Goal: Task Accomplishment & Management: Use online tool/utility

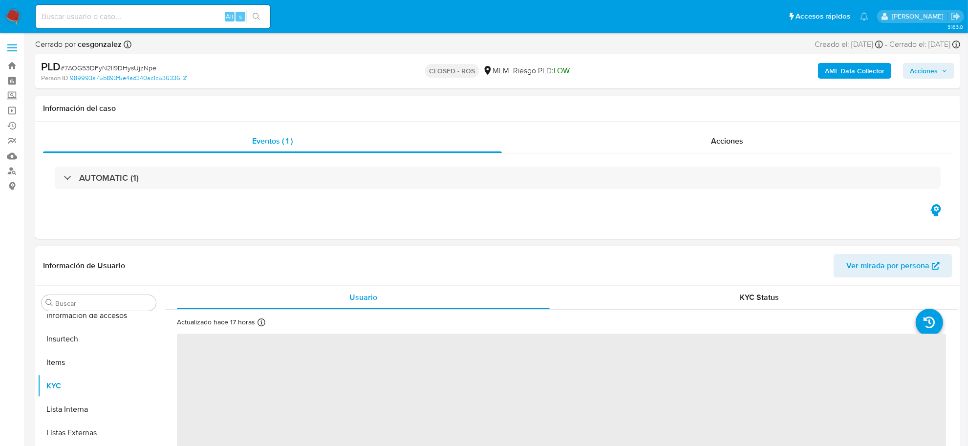
scroll to position [482, 0]
select select "10"
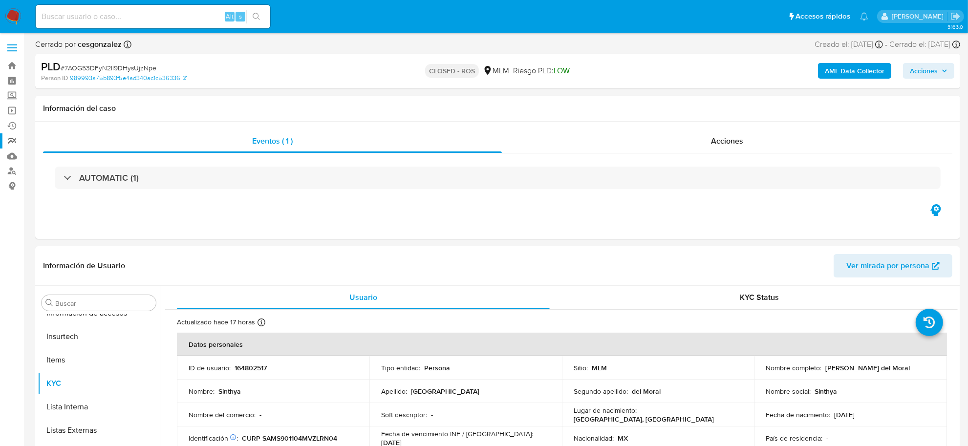
click at [13, 141] on link "Reportes" at bounding box center [58, 140] width 116 height 15
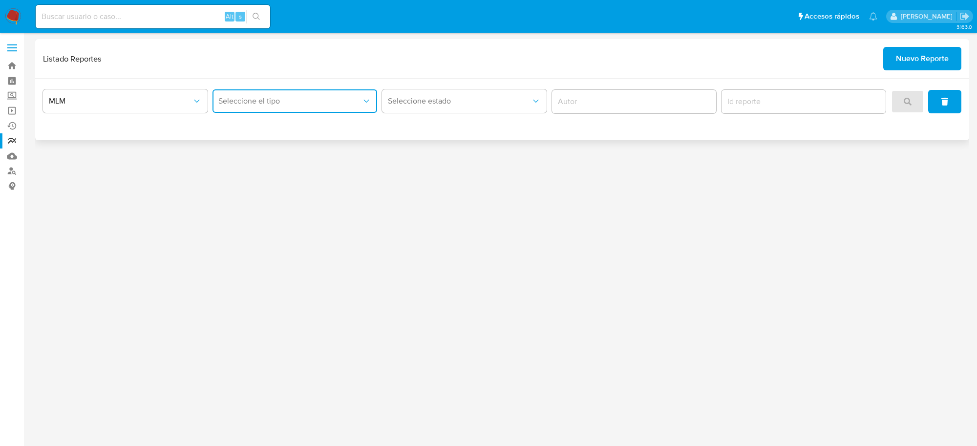
click at [297, 101] on span "Seleccione el tipo" at bounding box center [289, 101] width 143 height 10
click at [237, 128] on span "IFPE 24 HORAS" at bounding box center [245, 128] width 54 height 10
click at [903, 95] on button "search" at bounding box center [907, 101] width 33 height 23
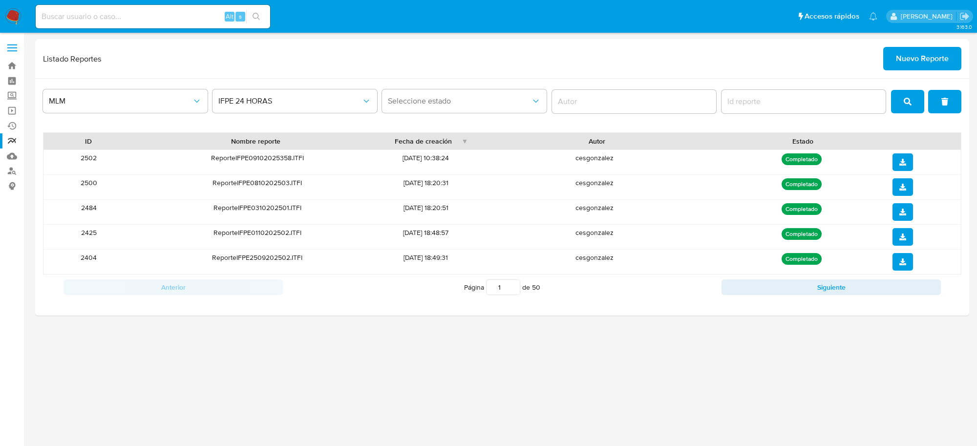
click at [10, 19] on img at bounding box center [13, 16] width 17 height 17
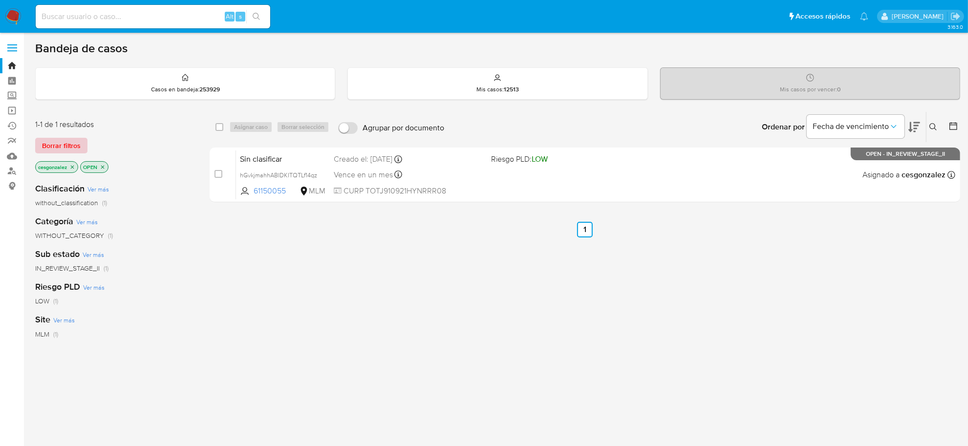
click at [59, 150] on span "Borrar filtros" at bounding box center [61, 146] width 39 height 14
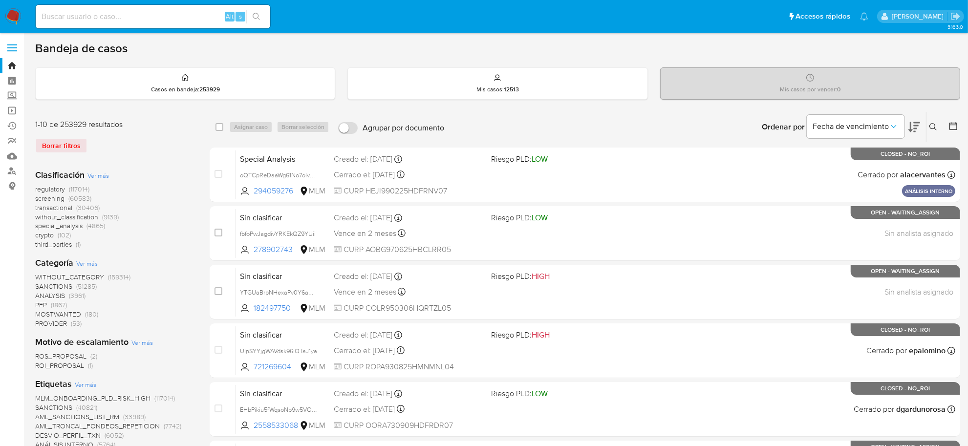
click at [47, 198] on span "screening" at bounding box center [49, 199] width 29 height 10
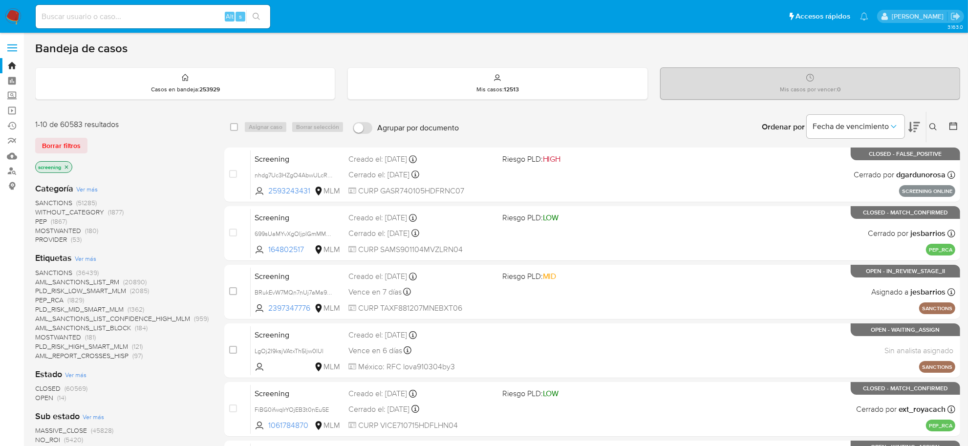
click at [54, 397] on span "OPEN (14)" at bounding box center [50, 397] width 31 height 9
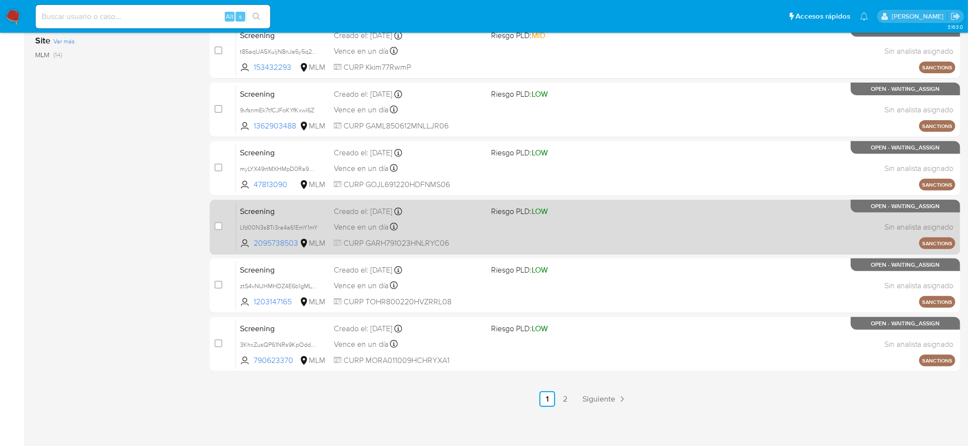
scroll to position [360, 0]
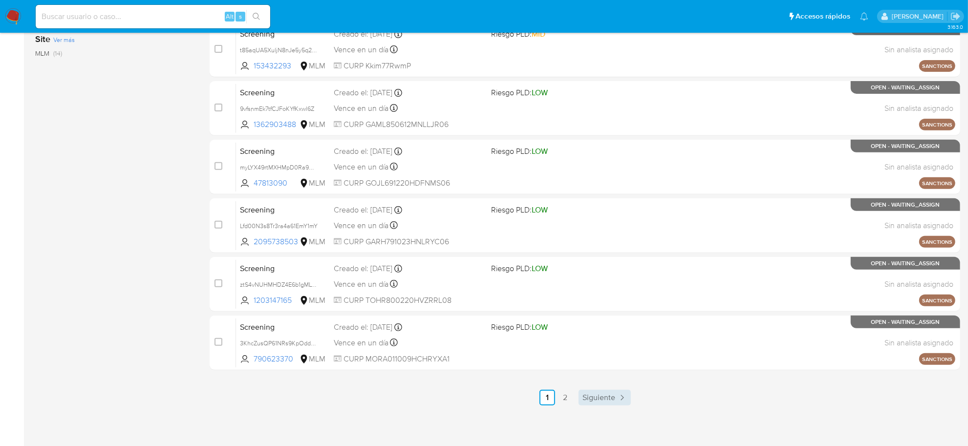
click at [603, 402] on link "Siguiente" at bounding box center [605, 398] width 52 height 16
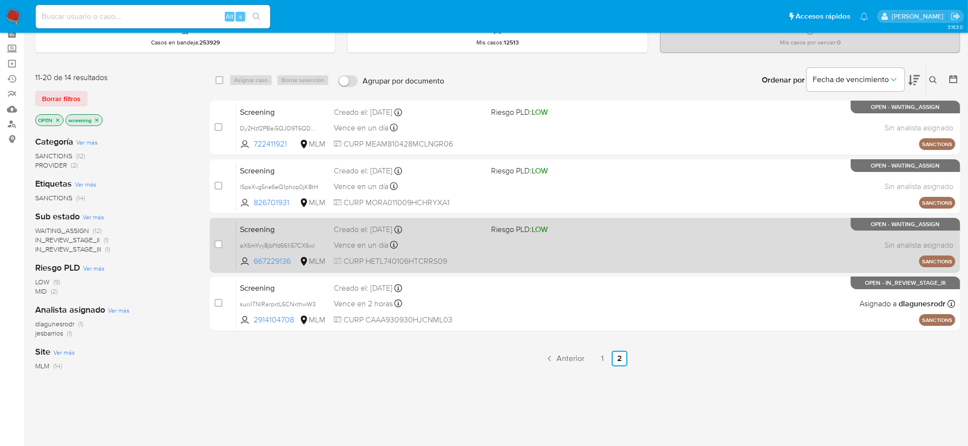
scroll to position [122, 0]
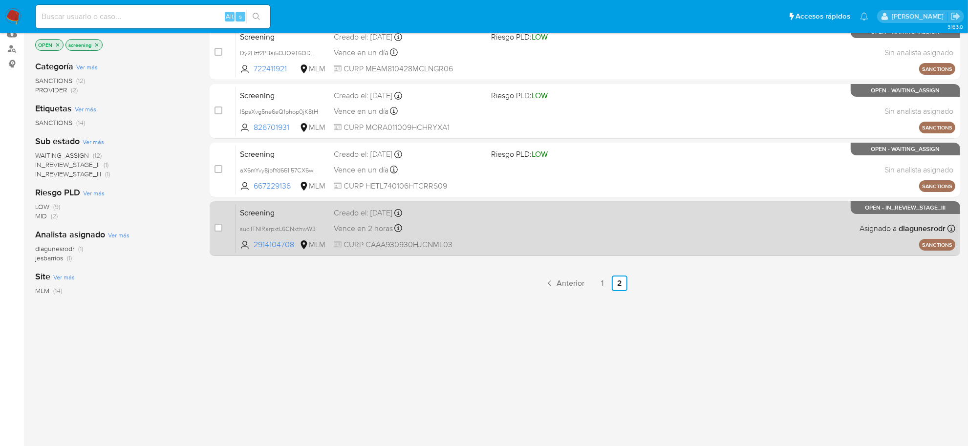
click at [224, 229] on div "case-item-checkbox No es posible asignar el caso" at bounding box center [226, 228] width 22 height 49
click at [216, 230] on input "checkbox" at bounding box center [219, 228] width 8 height 8
checkbox input "true"
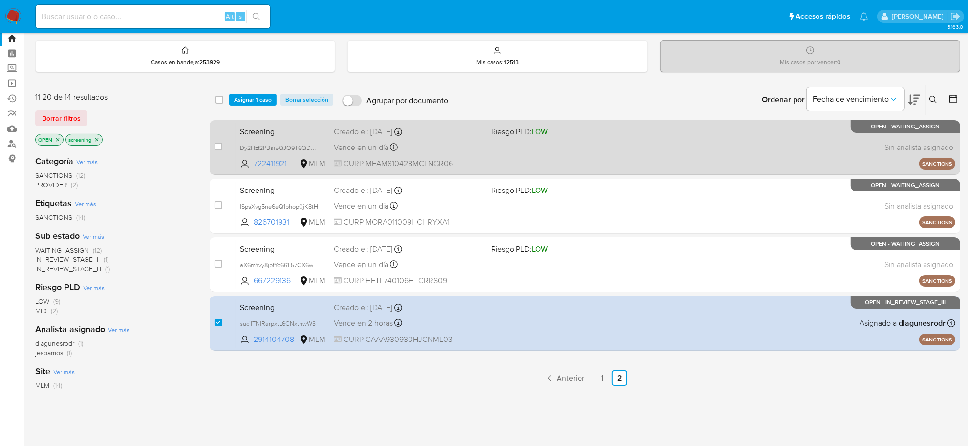
scroll to position [0, 0]
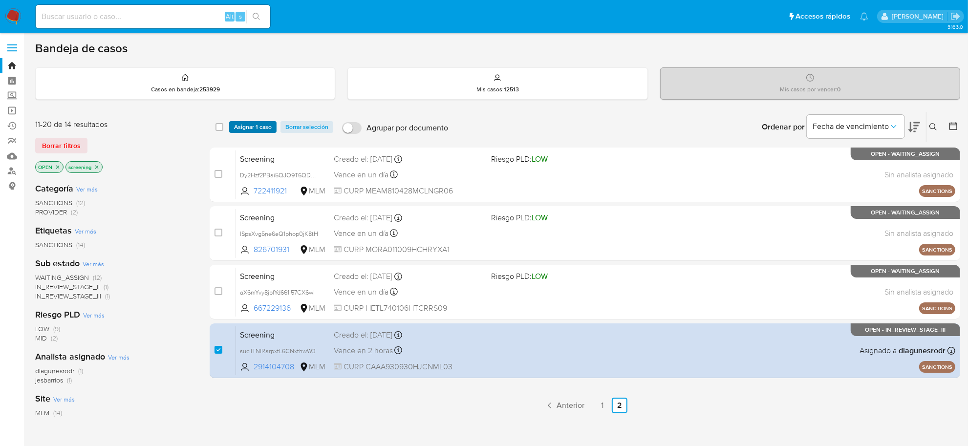
click at [249, 123] on span "Asignar 1 caso" at bounding box center [253, 127] width 38 height 10
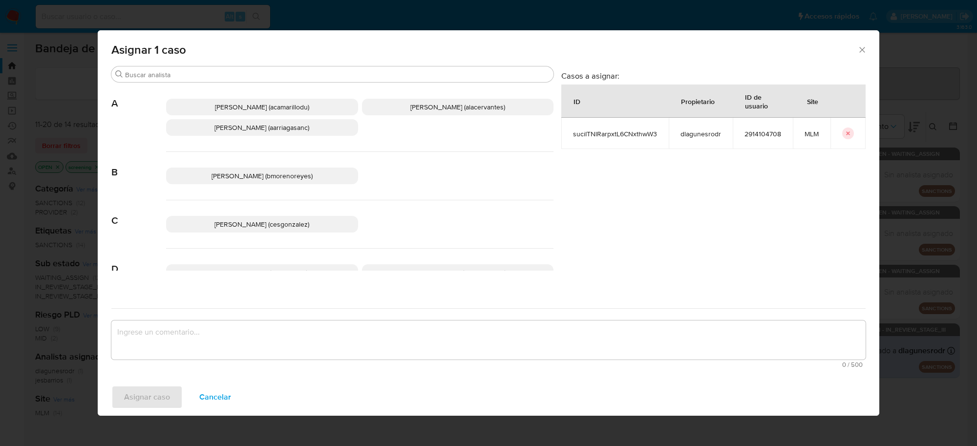
click at [254, 222] on span "Cesar Gonzalez (cesgonzalez)" at bounding box center [262, 224] width 95 height 10
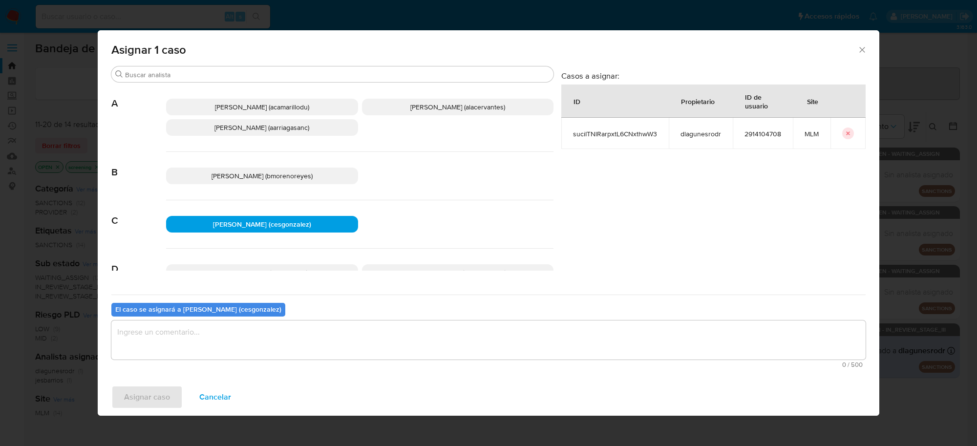
click at [217, 331] on textarea "assign-modal" at bounding box center [488, 340] width 754 height 39
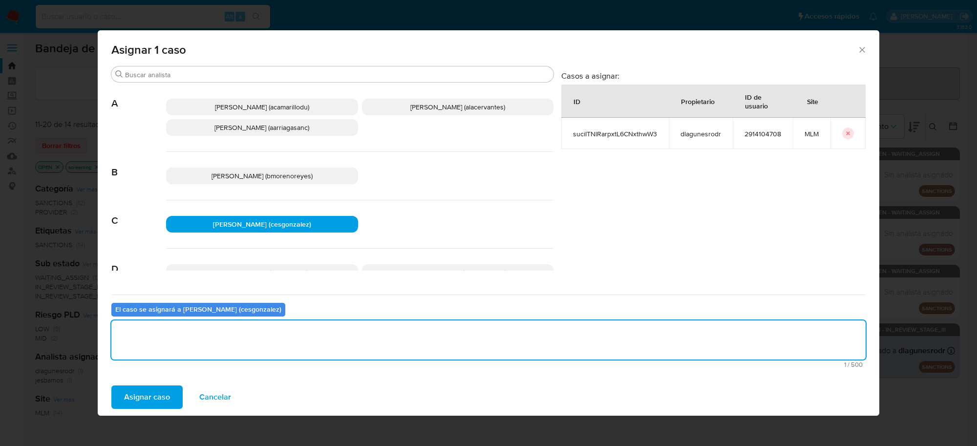
click at [150, 400] on span "Asignar caso" at bounding box center [147, 398] width 46 height 22
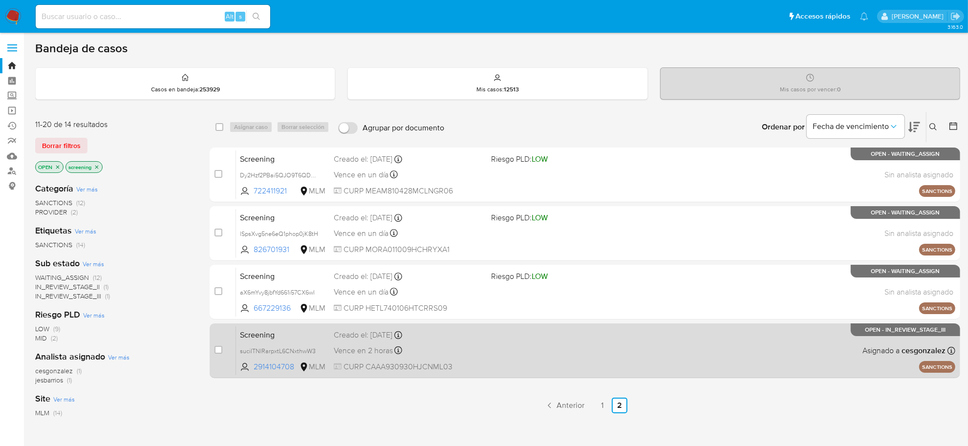
click at [464, 356] on div "Screening suciITNlRarpxtL6CNxthwW3 2914104708 MLM Creado el: 08/10/2025 Creado …" at bounding box center [595, 350] width 719 height 49
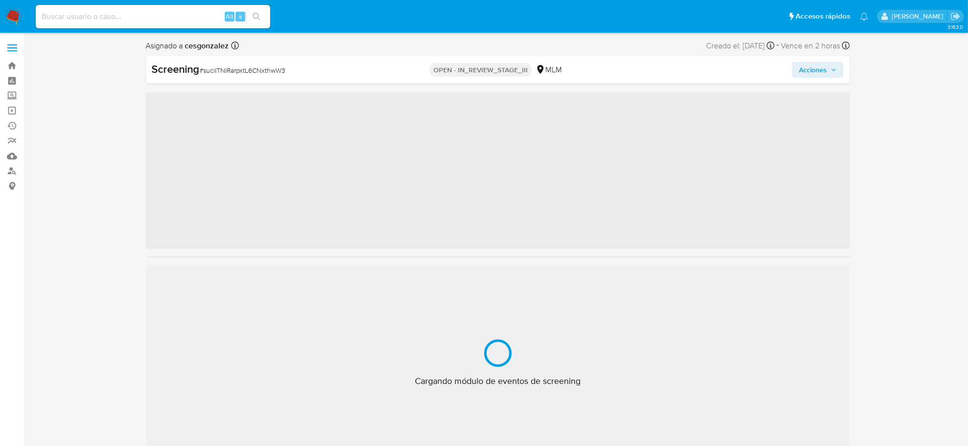
scroll to position [482, 0]
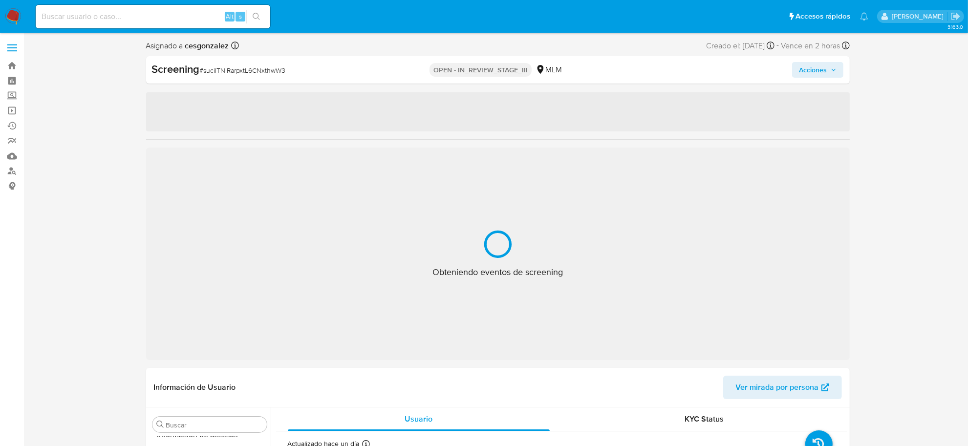
select select "10"
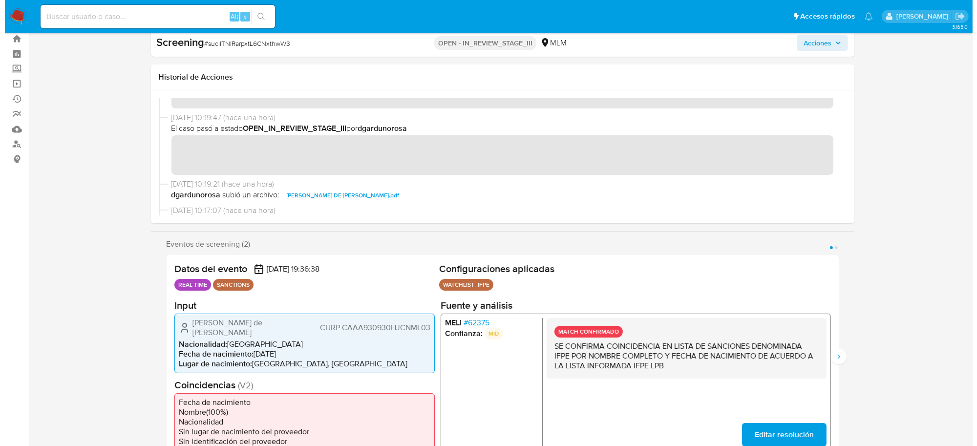
scroll to position [0, 0]
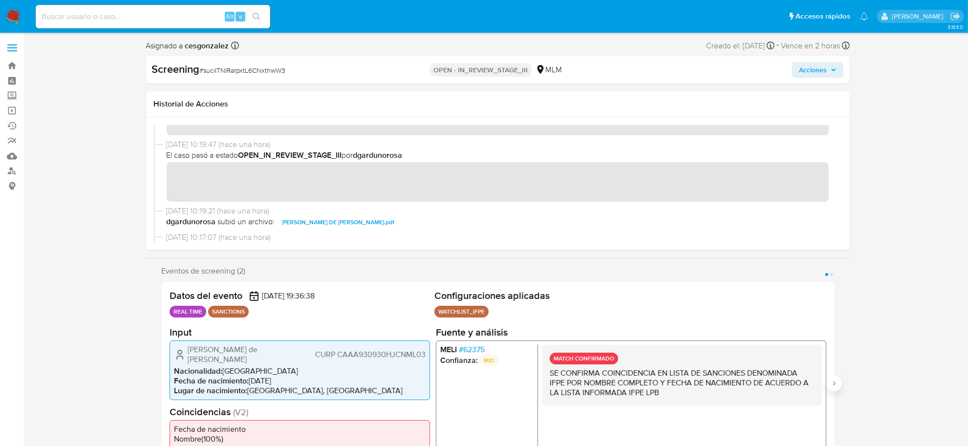
click at [832, 380] on icon "Siguiente" at bounding box center [834, 384] width 8 height 8
click at [824, 71] on span "Acciones" at bounding box center [813, 70] width 28 height 16
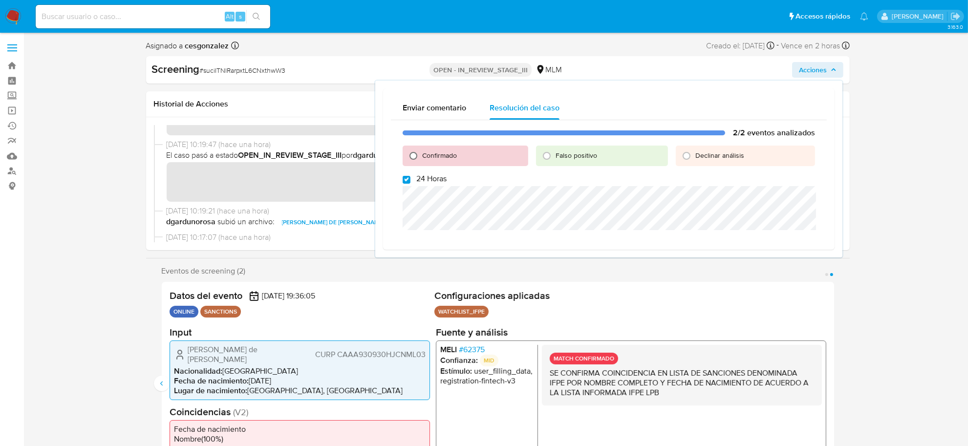
click at [412, 154] on input "Confirmado" at bounding box center [414, 156] width 16 height 16
radio input "true"
click at [408, 185] on div "2/2 eventos analizados Confirmado Falso positivo Declinar análisis 24 Horas Cer…" at bounding box center [609, 188] width 436 height 137
click at [405, 181] on input "24 Horas" at bounding box center [407, 180] width 8 height 8
checkbox input "false"
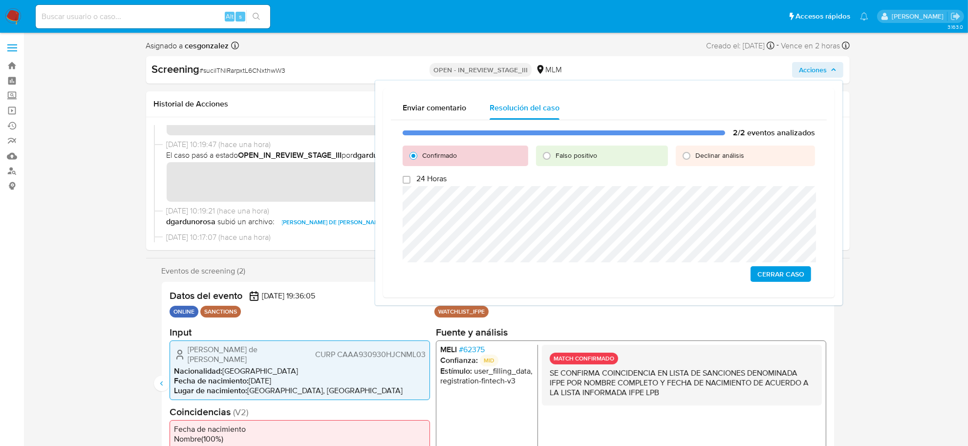
click at [788, 272] on span "Cerrar Caso" at bounding box center [780, 274] width 47 height 14
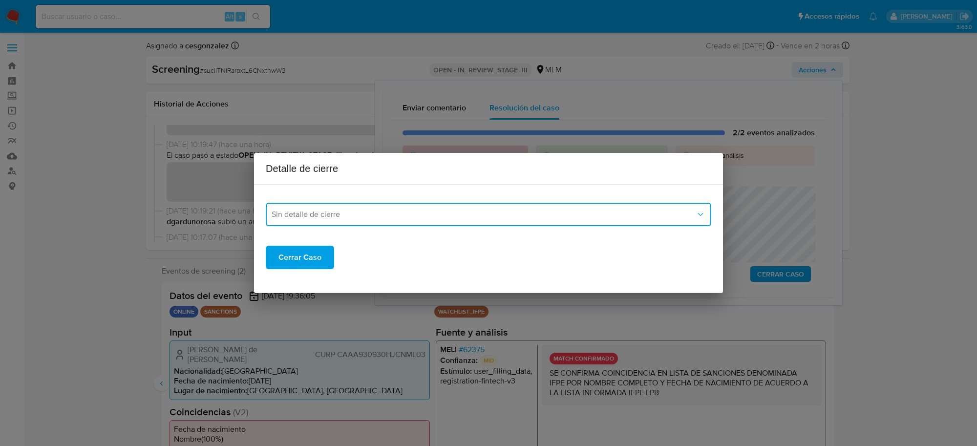
click at [546, 220] on button "Sin detalle de cierre" at bounding box center [489, 214] width 446 height 23
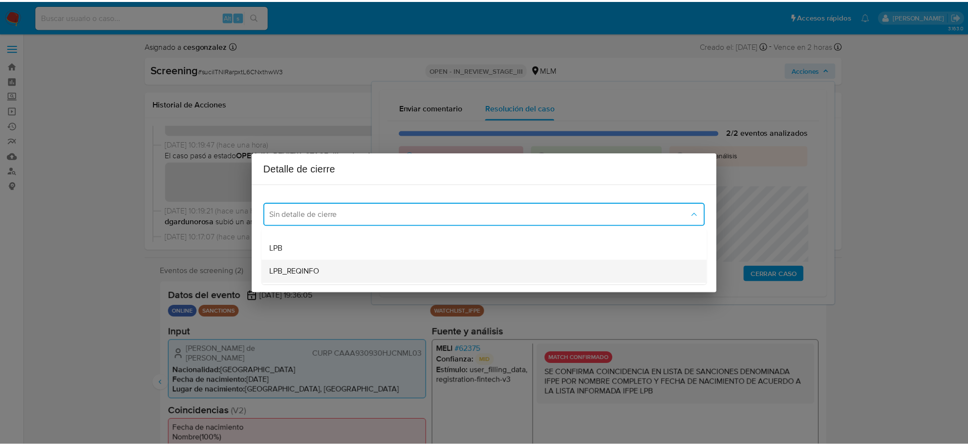
scroll to position [61, 0]
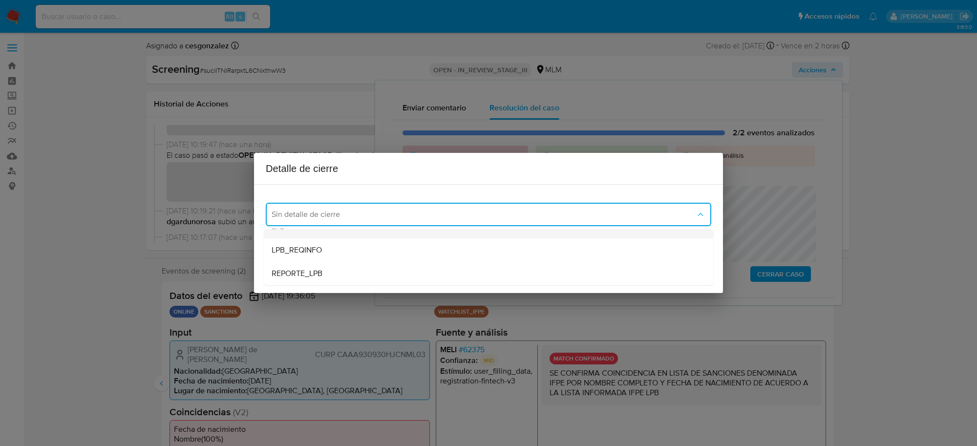
click at [325, 237] on div "LPB" at bounding box center [489, 226] width 434 height 23
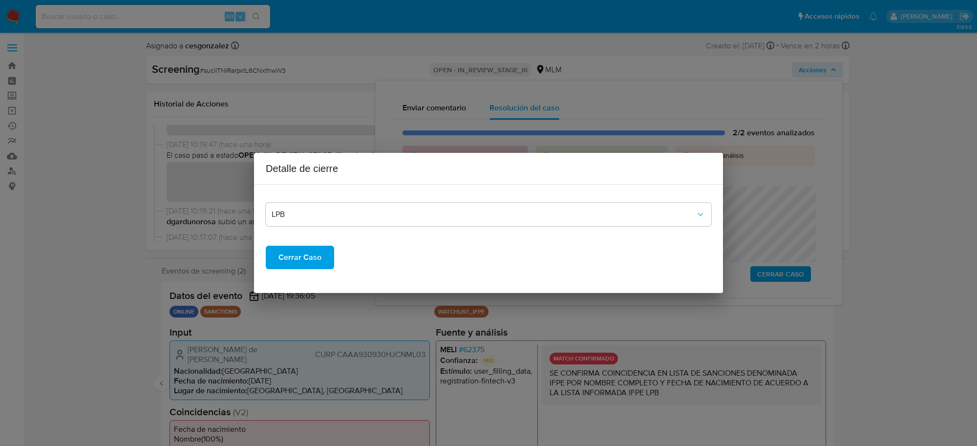
click at [309, 263] on span "Cerrar Caso" at bounding box center [300, 258] width 43 height 22
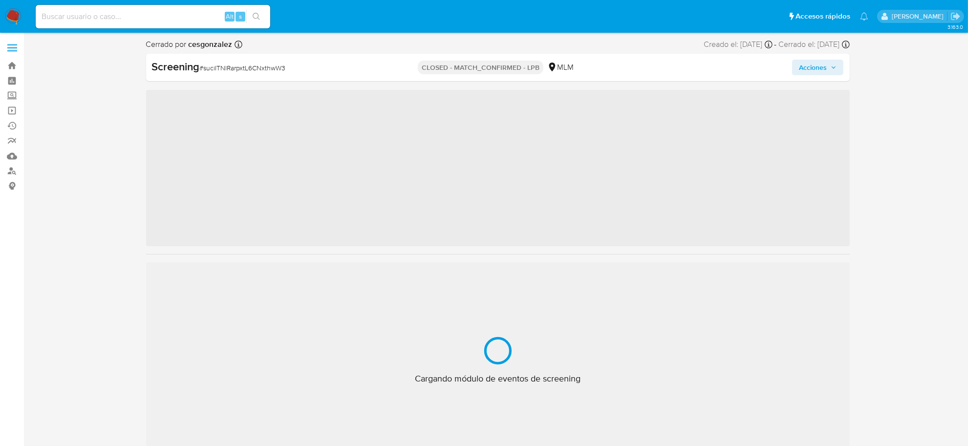
scroll to position [482, 0]
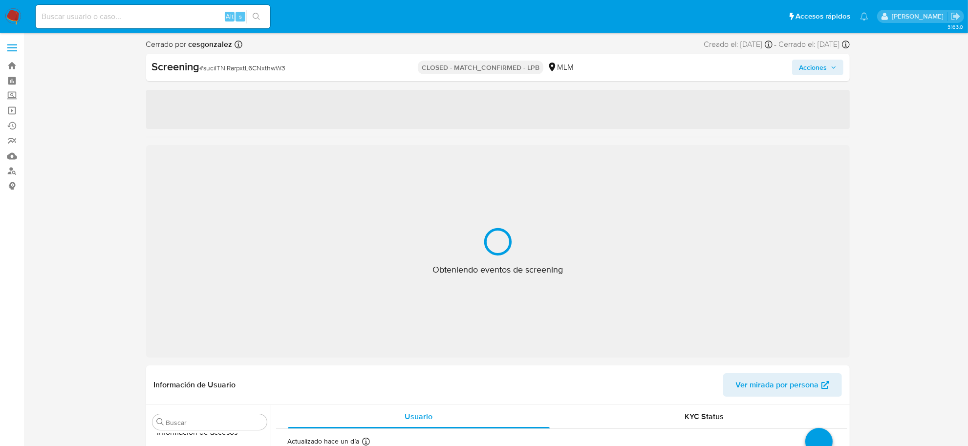
select select "10"
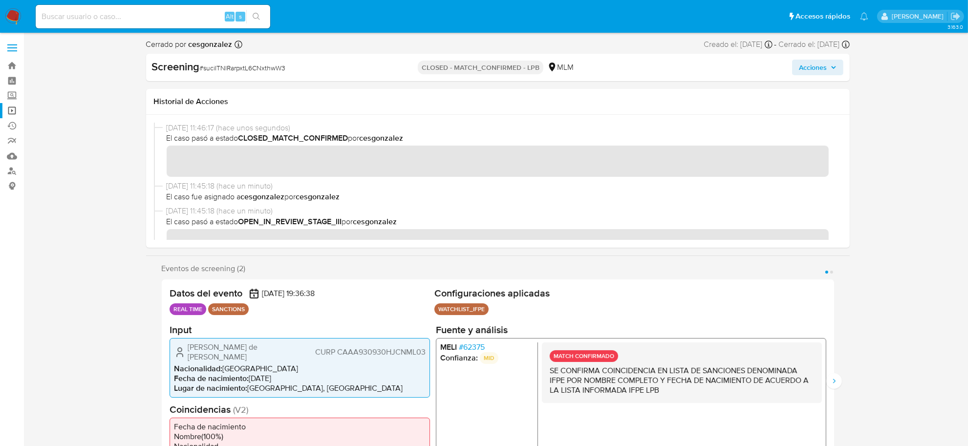
click at [8, 110] on link "Operaciones masivas" at bounding box center [58, 110] width 116 height 15
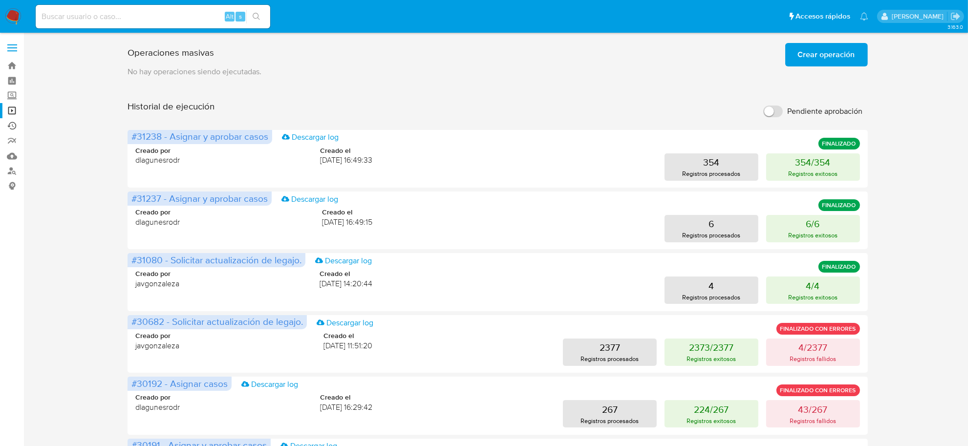
click at [13, 126] on link "Ejecuciones automáticas" at bounding box center [58, 125] width 116 height 15
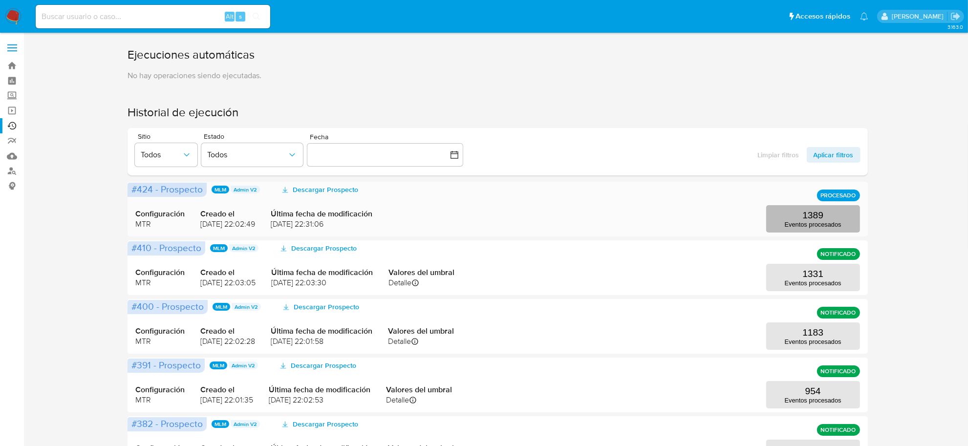
click at [797, 226] on p "Eventos procesados" at bounding box center [813, 224] width 57 height 7
